Goal: Information Seeking & Learning: Learn about a topic

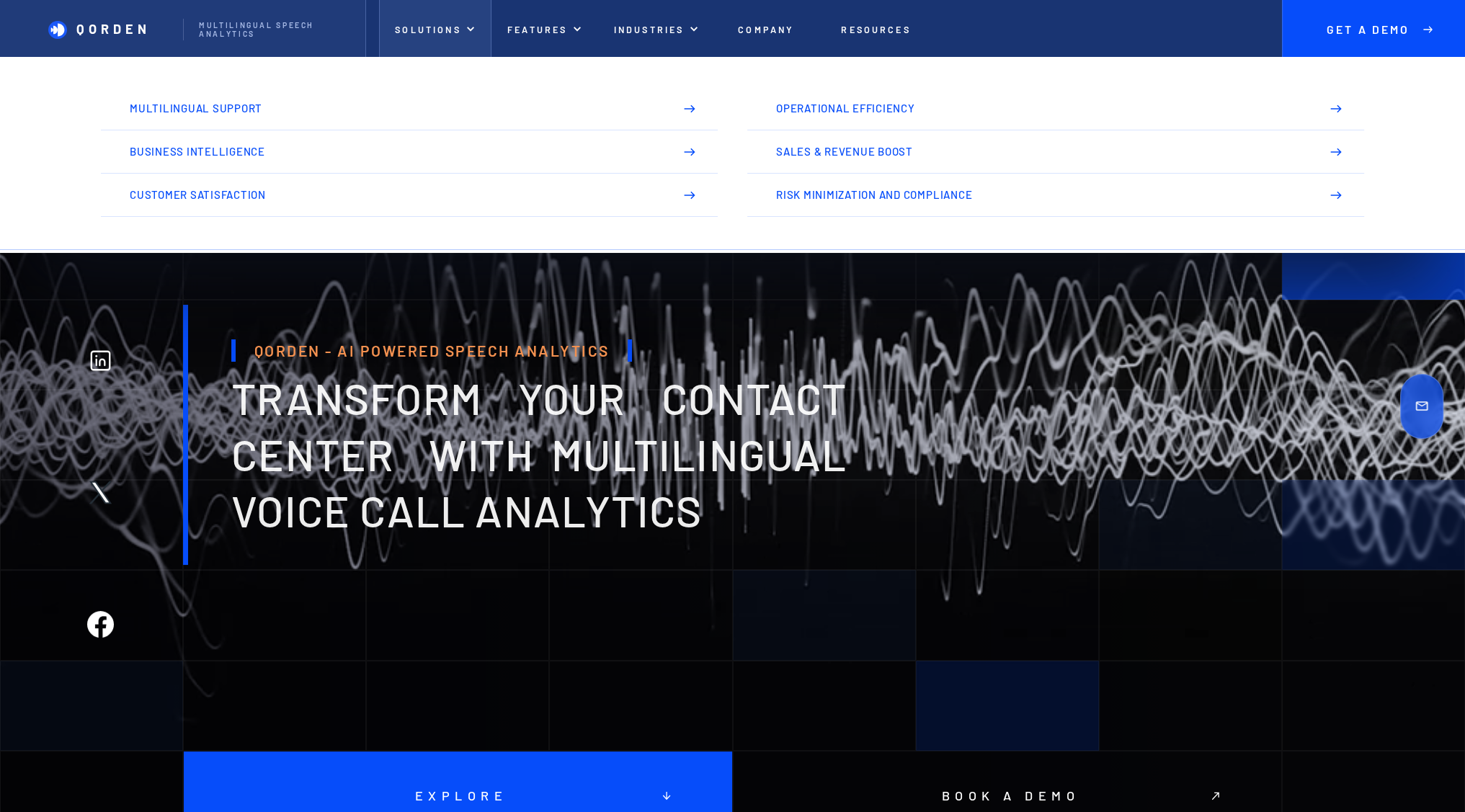
click at [436, 25] on p "Solutions" at bounding box center [427, 29] width 66 height 11
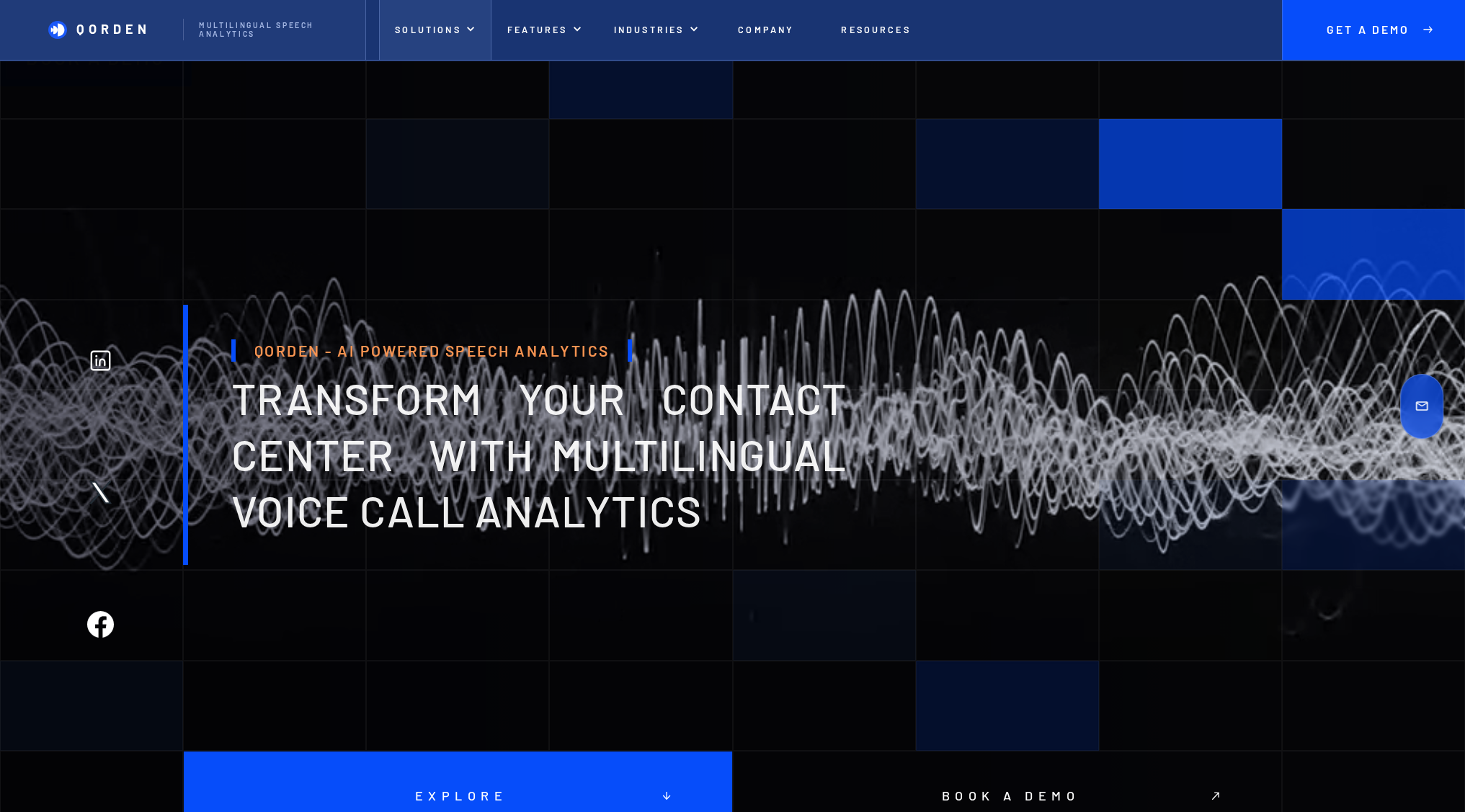
click at [438, 26] on p "Solutions" at bounding box center [427, 29] width 66 height 11
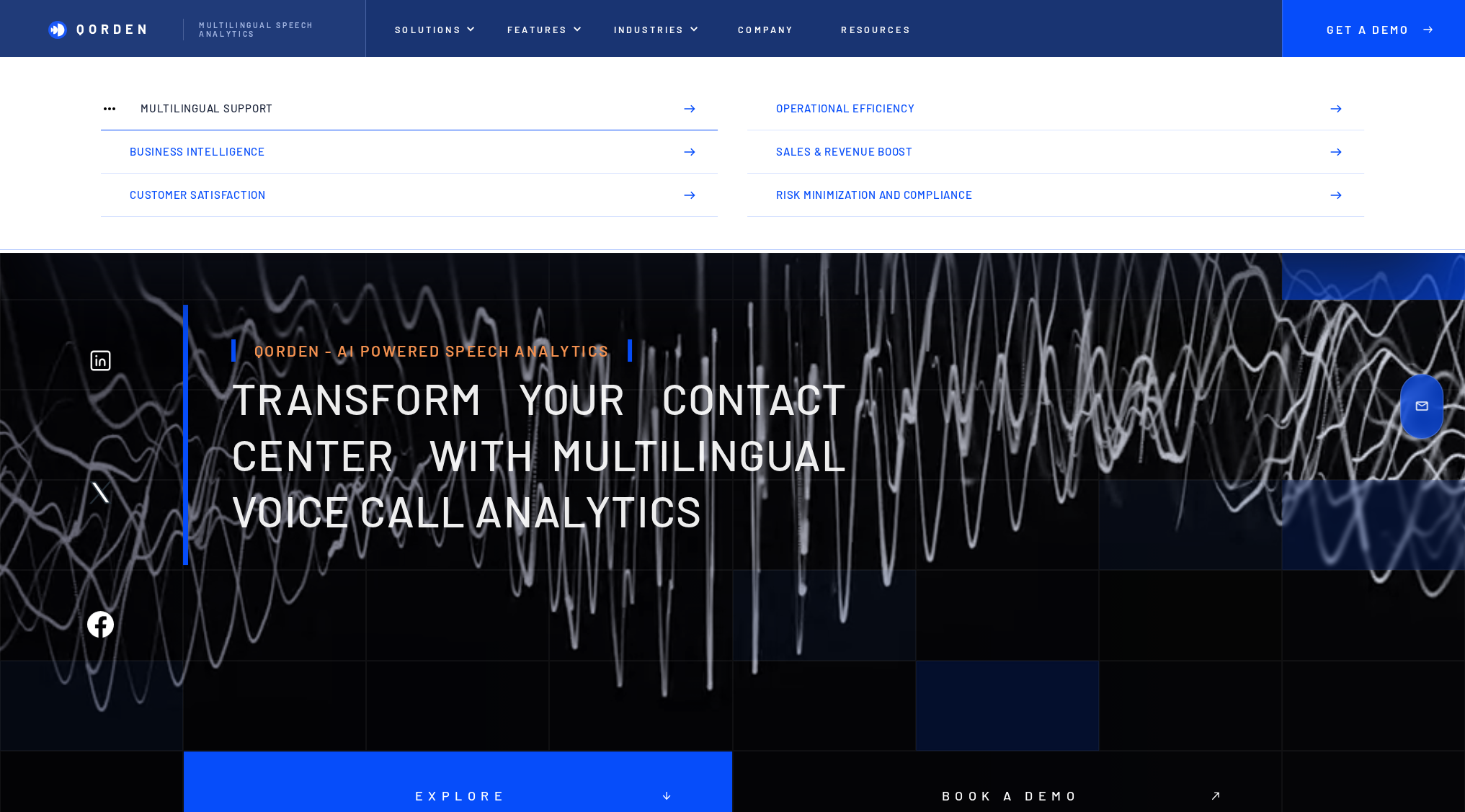
click at [686, 109] on img at bounding box center [690, 109] width 13 height 13
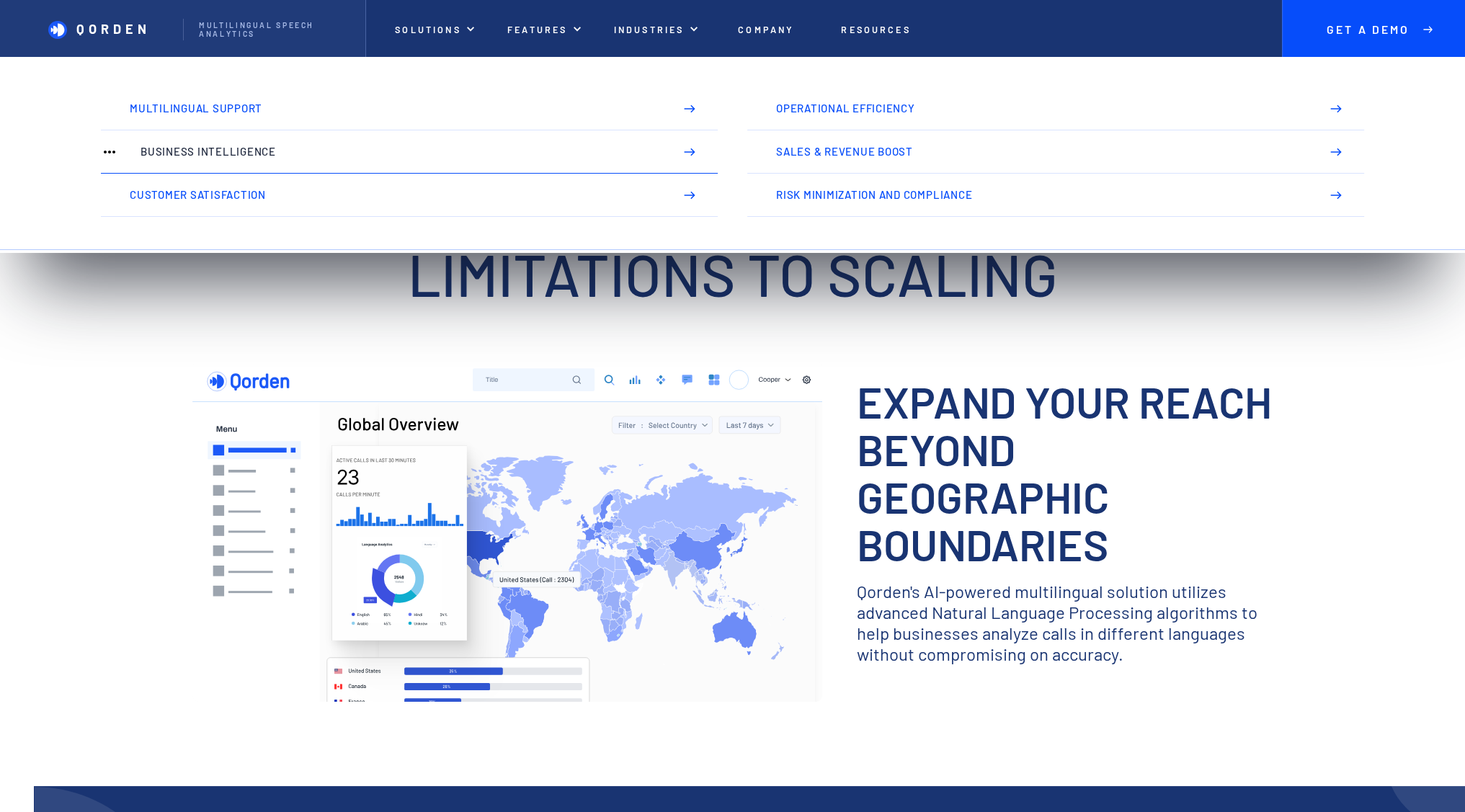
click at [688, 153] on img at bounding box center [690, 152] width 13 height 13
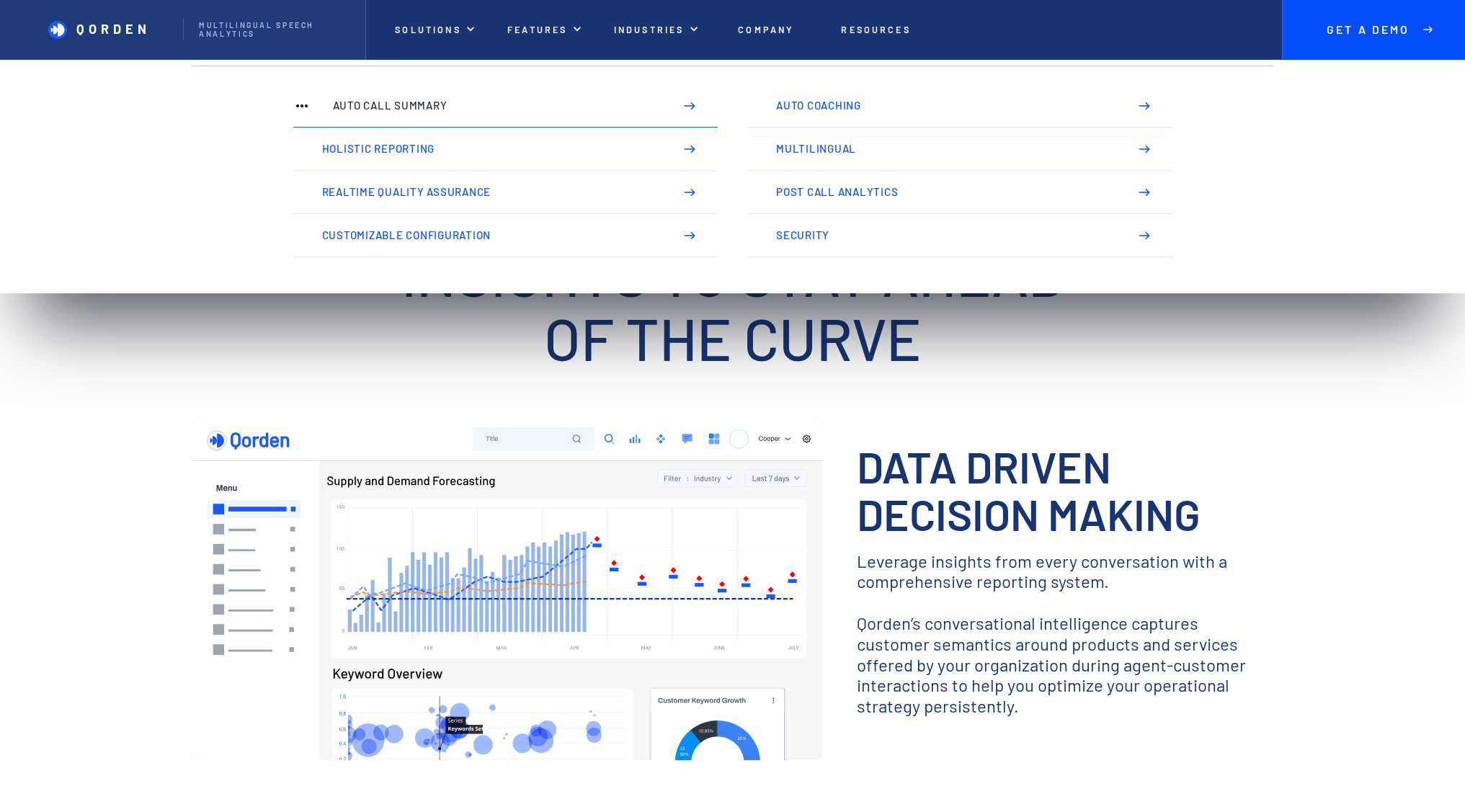
click at [480, 111] on p "Auto Call Summary" at bounding box center [496, 105] width 327 height 12
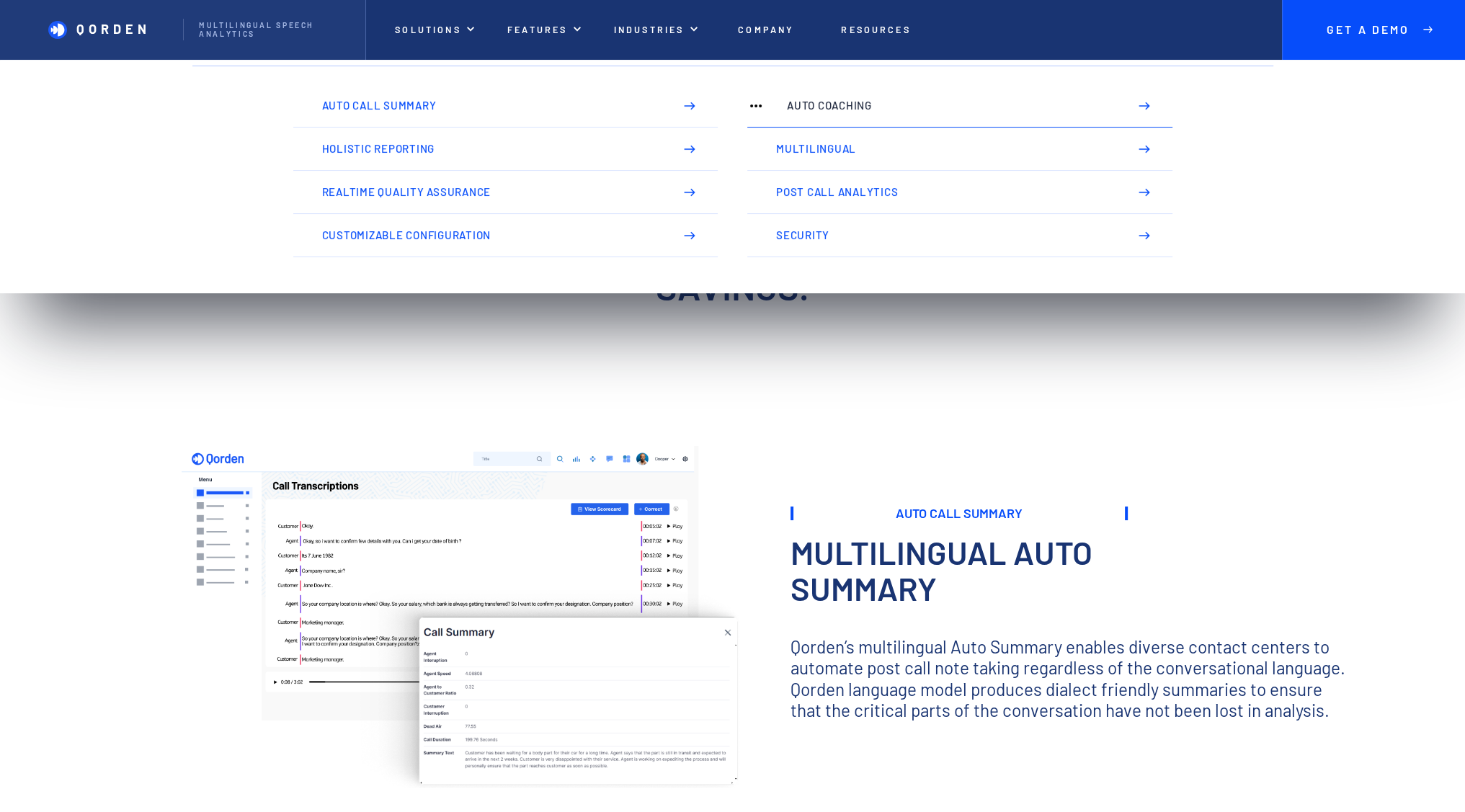
click at [851, 113] on link "Auto Coaching" at bounding box center [960, 106] width 424 height 43
